Goal: Find specific page/section: Find specific page/section

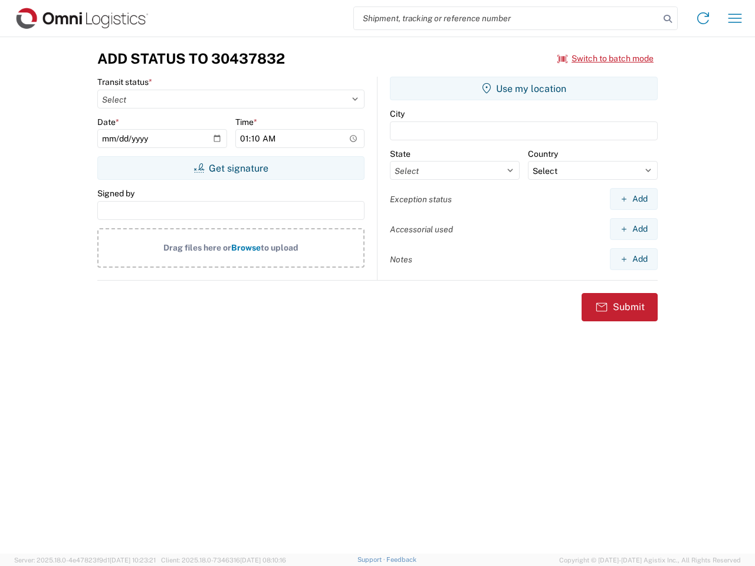
click at [506, 18] on input "search" at bounding box center [506, 18] width 305 height 22
click at [667, 19] on icon at bounding box center [667, 19] width 17 height 17
click at [703, 18] on icon at bounding box center [702, 18] width 19 height 19
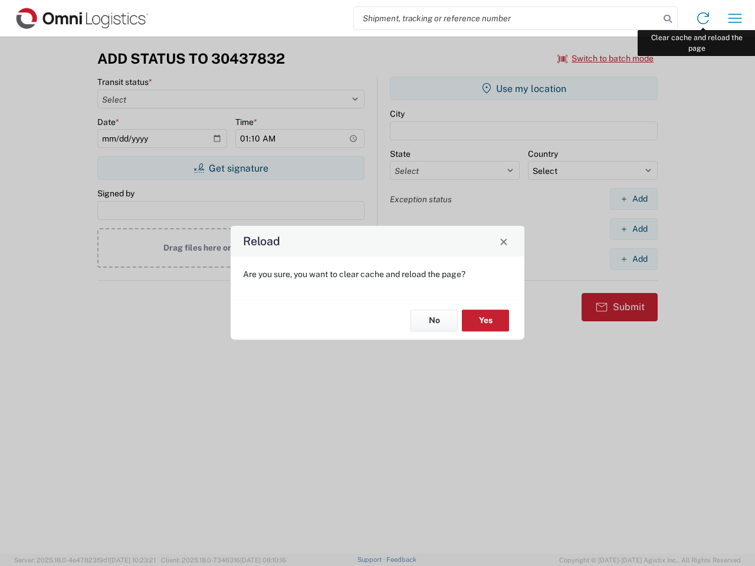
click at [734, 18] on div "Reload Are you sure, you want to clear cache and reload the page? No Yes" at bounding box center [377, 283] width 755 height 566
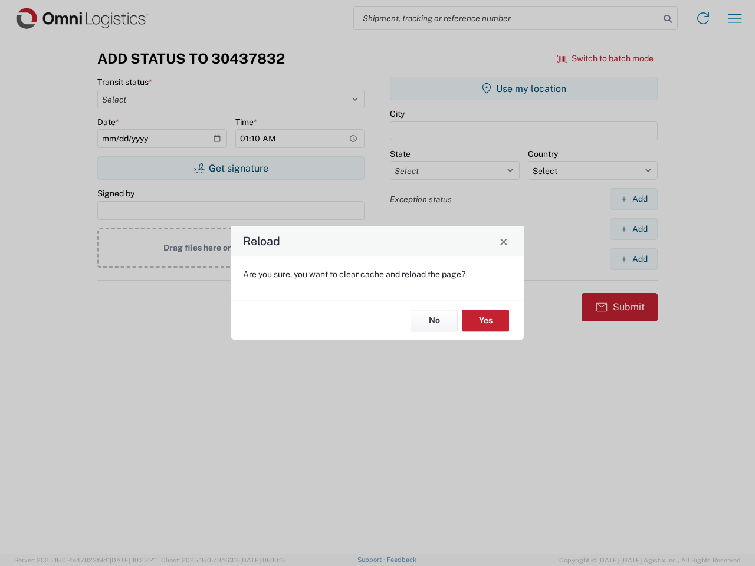
click at [605, 58] on div "Reload Are you sure, you want to clear cache and reload the page? No Yes" at bounding box center [377, 283] width 755 height 566
click at [230, 168] on div "Reload Are you sure, you want to clear cache and reload the page? No Yes" at bounding box center [377, 283] width 755 height 566
click at [523, 88] on div "Reload Are you sure, you want to clear cache and reload the page? No Yes" at bounding box center [377, 283] width 755 height 566
click at [633, 199] on div "Reload Are you sure, you want to clear cache and reload the page? No Yes" at bounding box center [377, 283] width 755 height 566
click at [633, 229] on div "Reload Are you sure, you want to clear cache and reload the page? No Yes" at bounding box center [377, 283] width 755 height 566
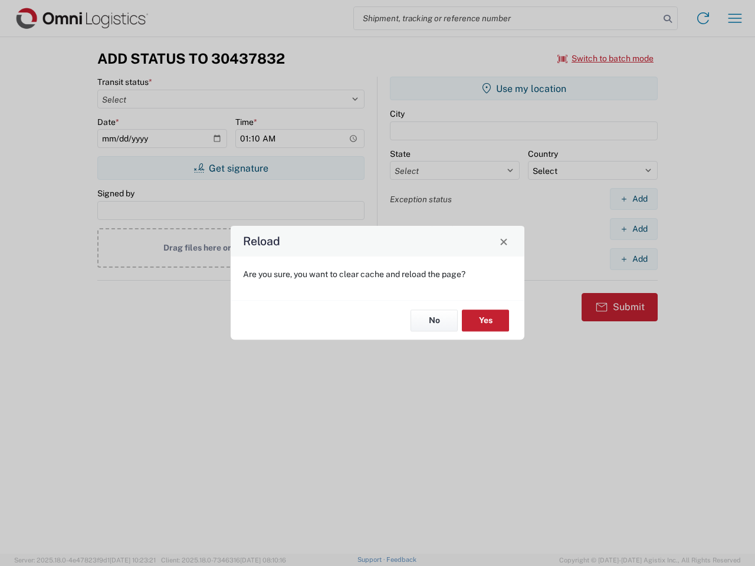
click at [633, 259] on div "Reload Are you sure, you want to clear cache and reload the page? No Yes" at bounding box center [377, 283] width 755 height 566
